Goal: Transaction & Acquisition: Purchase product/service

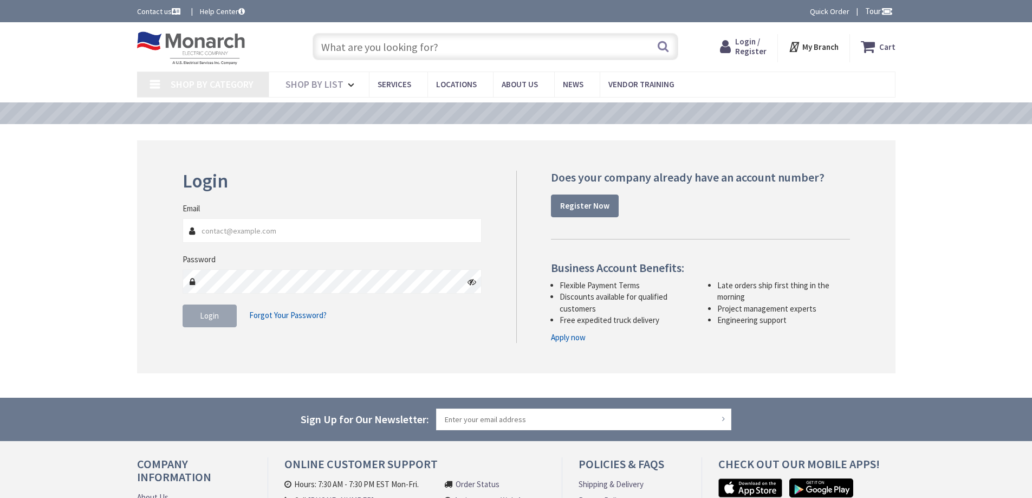
type input "[PERSON_NAME] Park, &, [GEOGRAPHIC_DATA], [GEOGRAPHIC_DATA]"
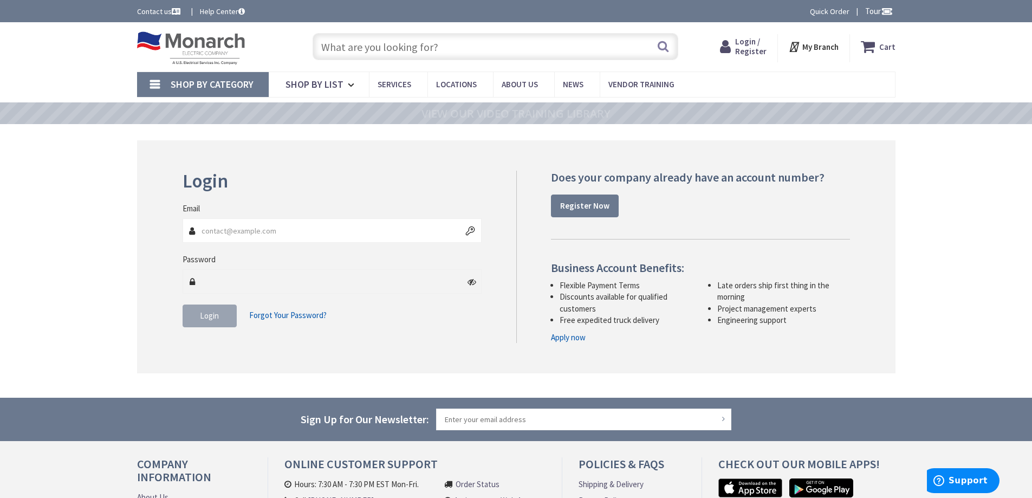
click at [264, 230] on input "Email" at bounding box center [333, 230] width 300 height 24
type input "[EMAIL_ADDRESS][DOMAIN_NAME]"
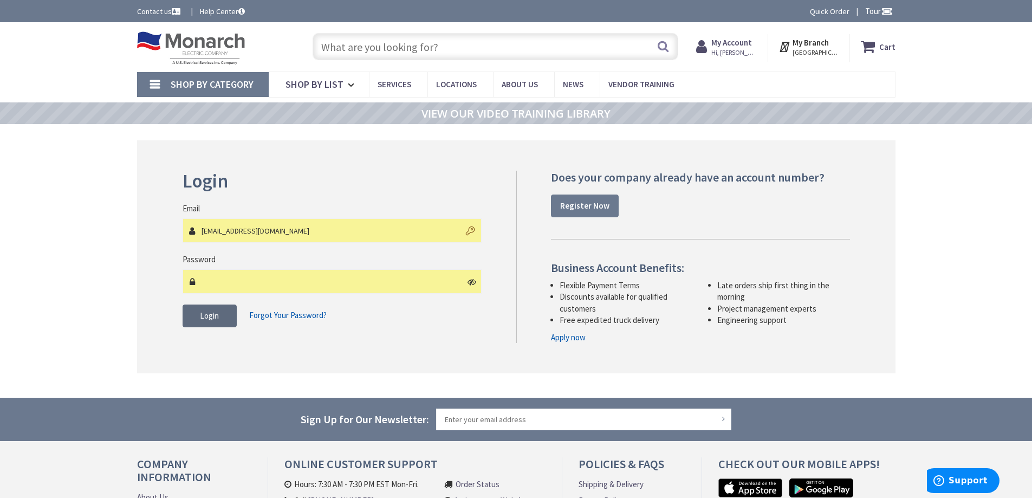
click at [219, 314] on button "Login" at bounding box center [210, 316] width 54 height 23
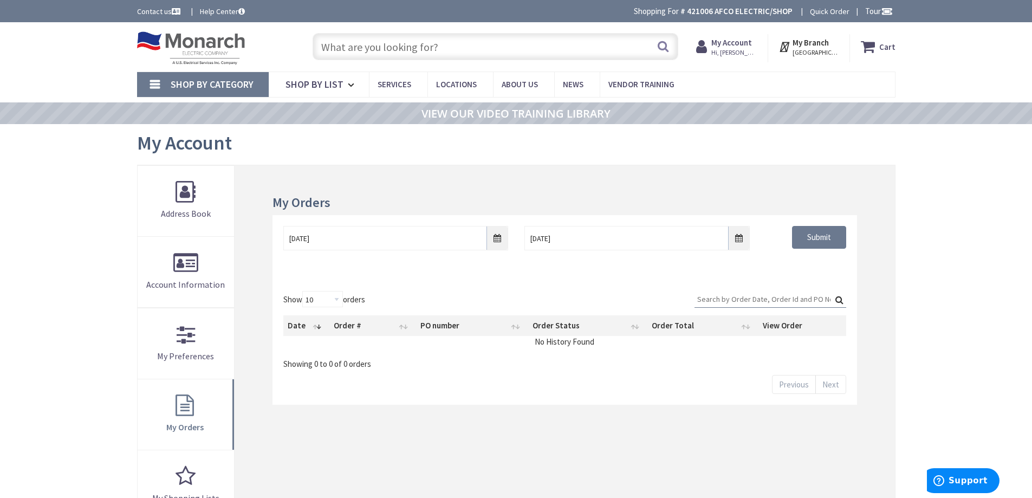
click at [467, 53] on input "text" at bounding box center [496, 46] width 366 height 27
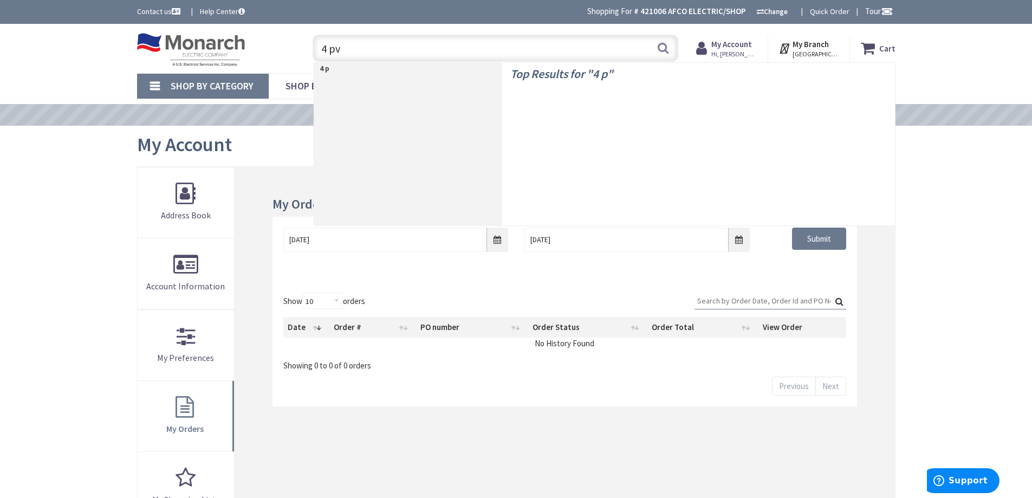
type input "4 pvc"
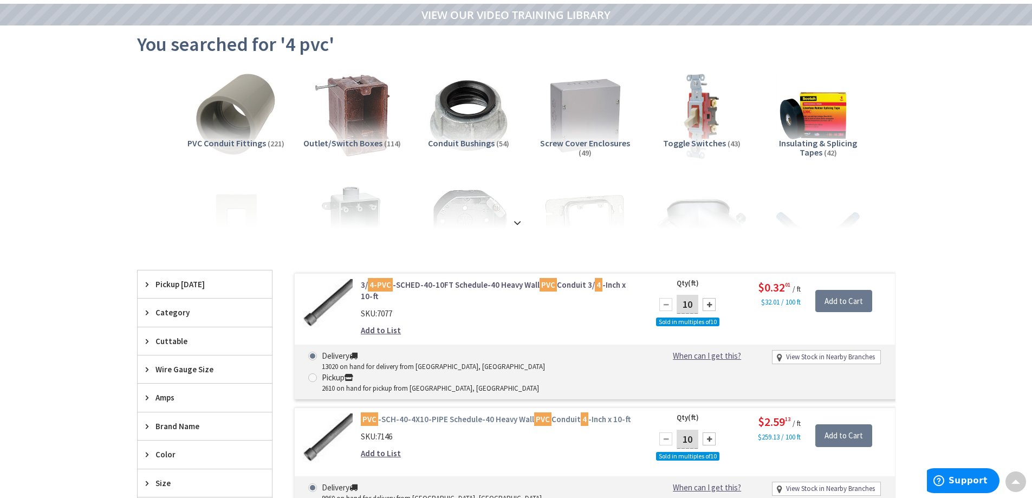
scroll to position [56, 0]
